Goal: Navigation & Orientation: Find specific page/section

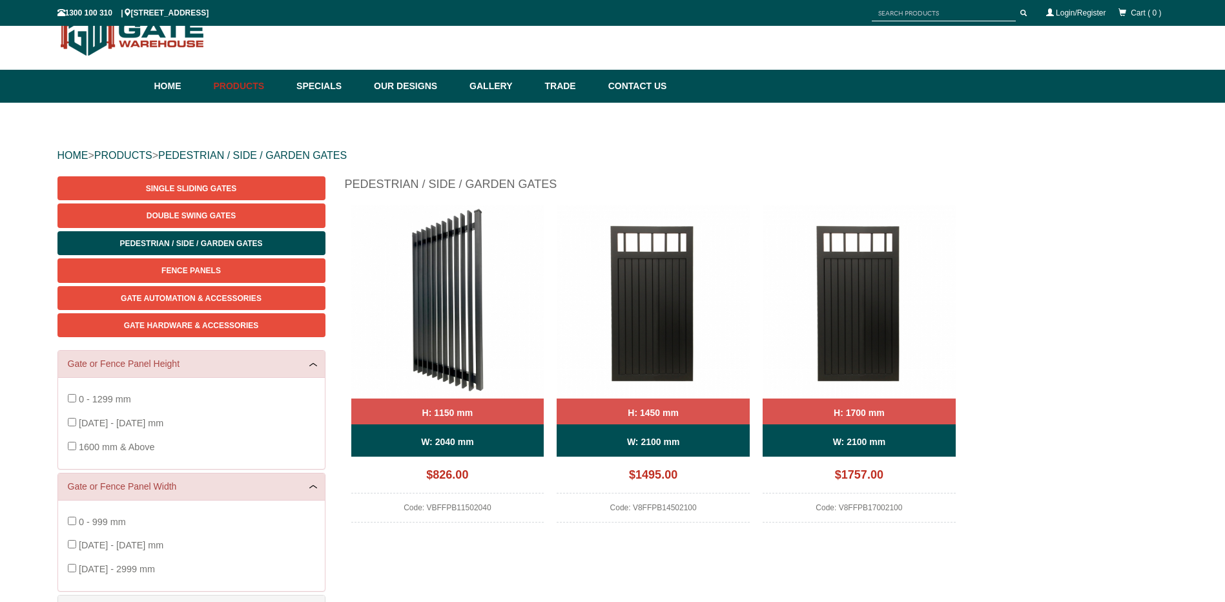
scroll to position [32, 0]
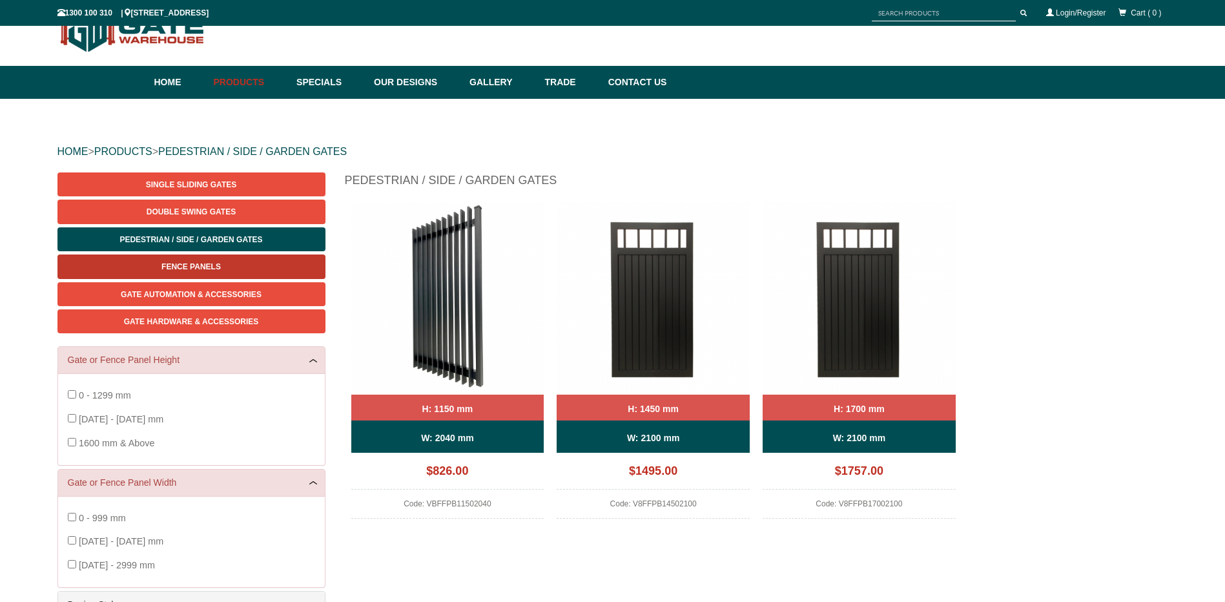
click at [185, 261] on link "Fence Panels" at bounding box center [191, 266] width 268 height 24
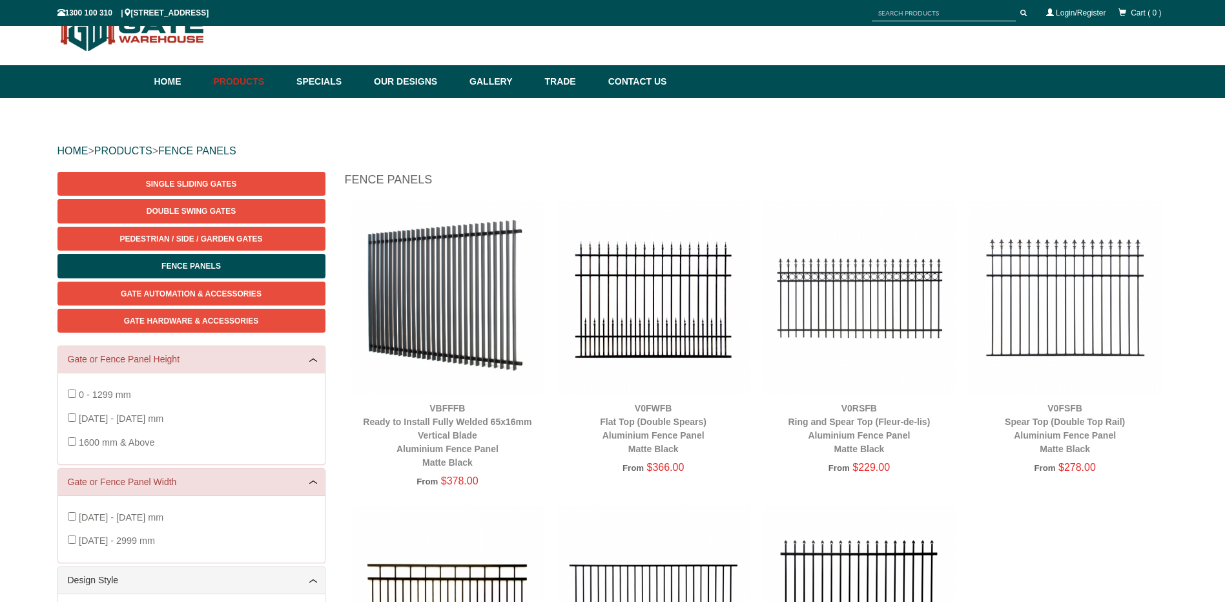
scroll to position [81, 0]
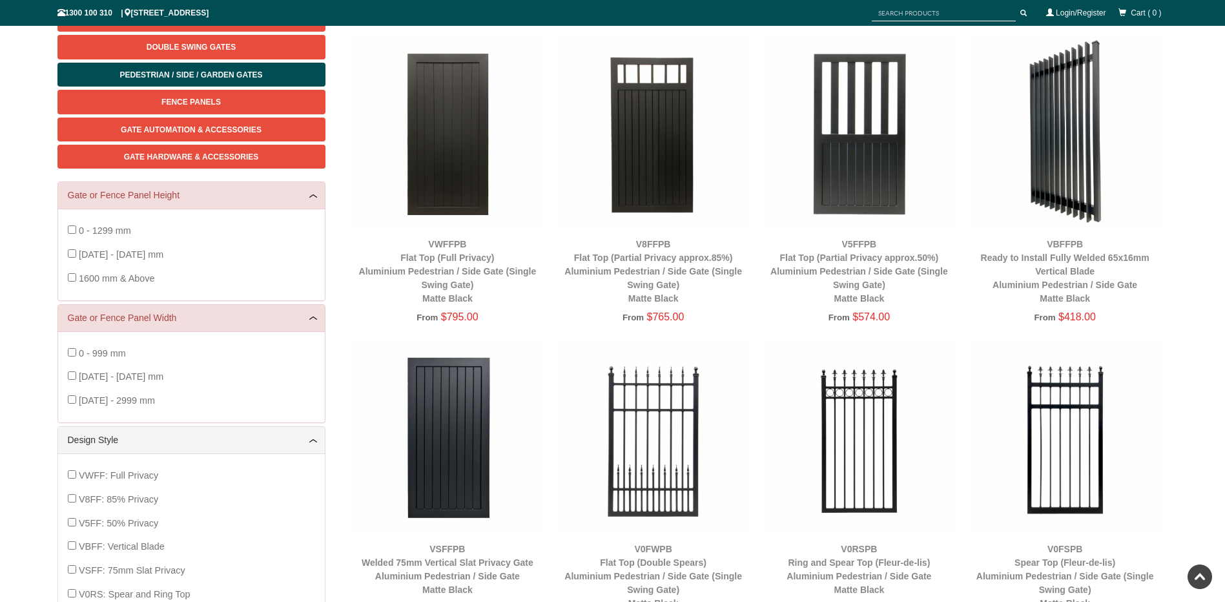
scroll to position [196, 0]
